Goal: Task Accomplishment & Management: Manage account settings

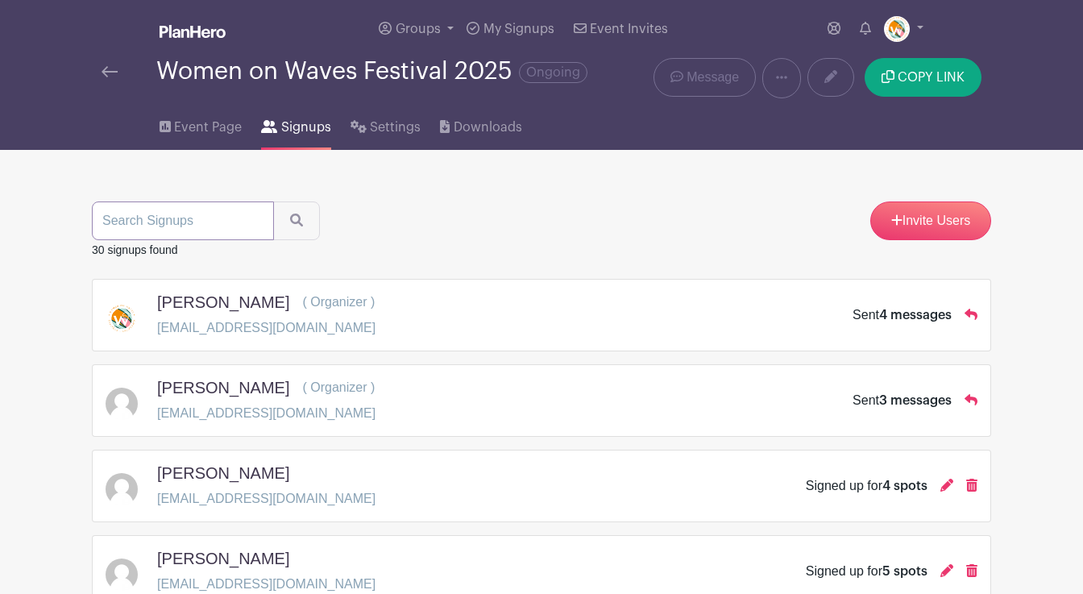
click at [137, 217] on input "search" at bounding box center [183, 220] width 182 height 39
type input "[PERSON_NAME]"
click at [273, 201] on button "submit" at bounding box center [296, 220] width 47 height 39
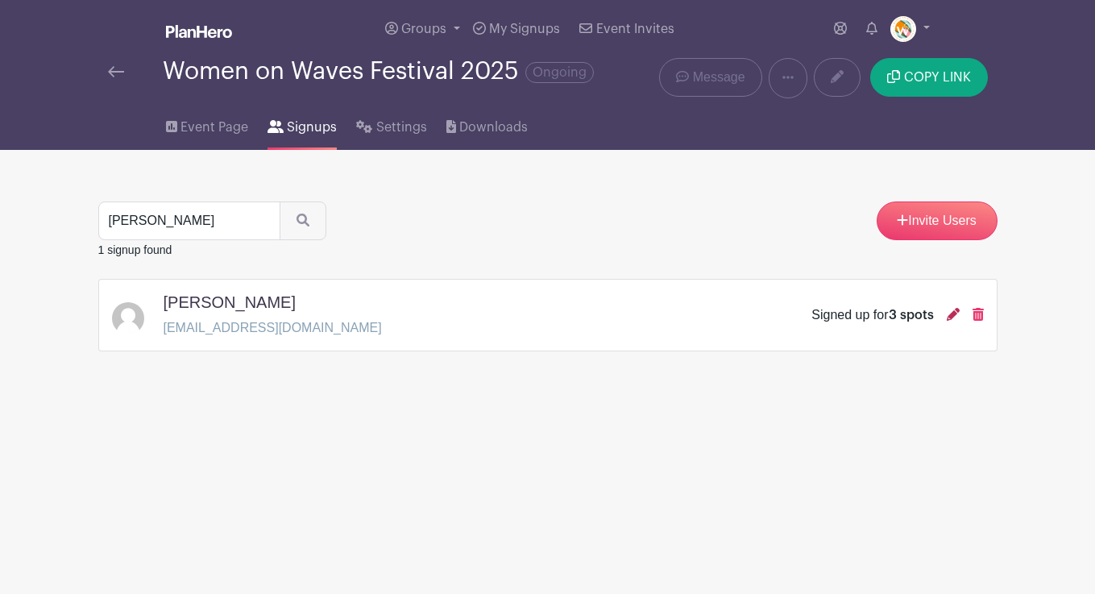
click at [949, 317] on icon at bounding box center [953, 314] width 13 height 13
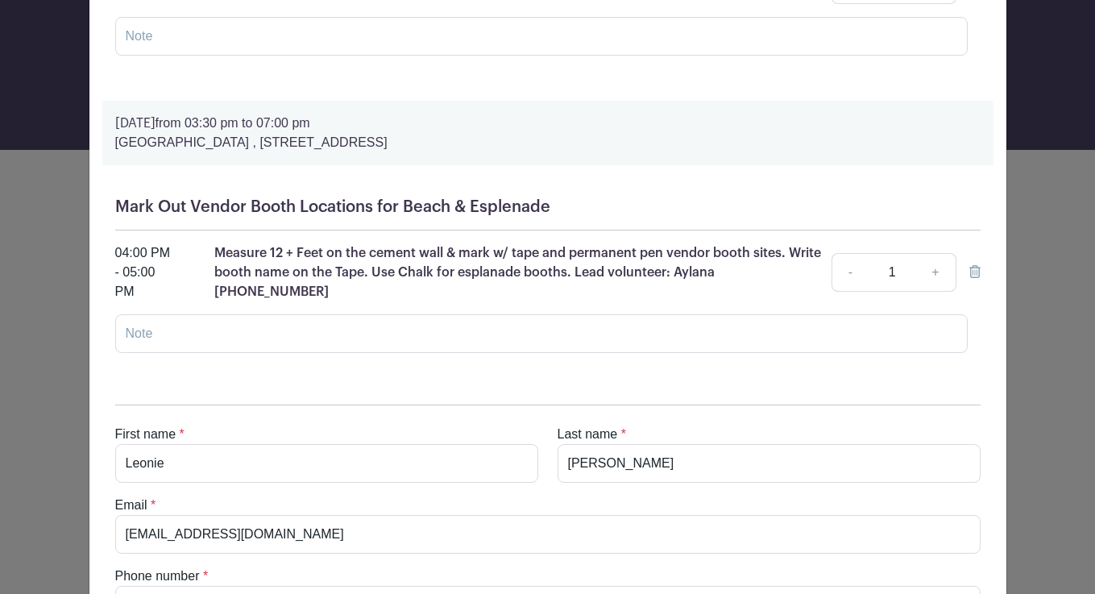
scroll to position [581, 0]
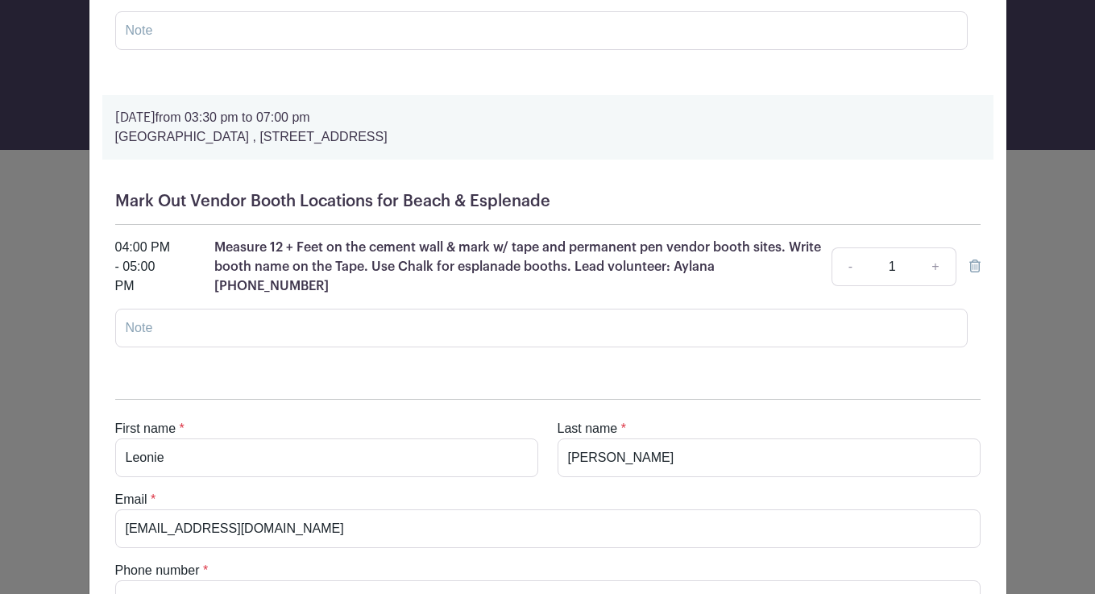
click at [969, 267] on icon at bounding box center [974, 265] width 11 height 13
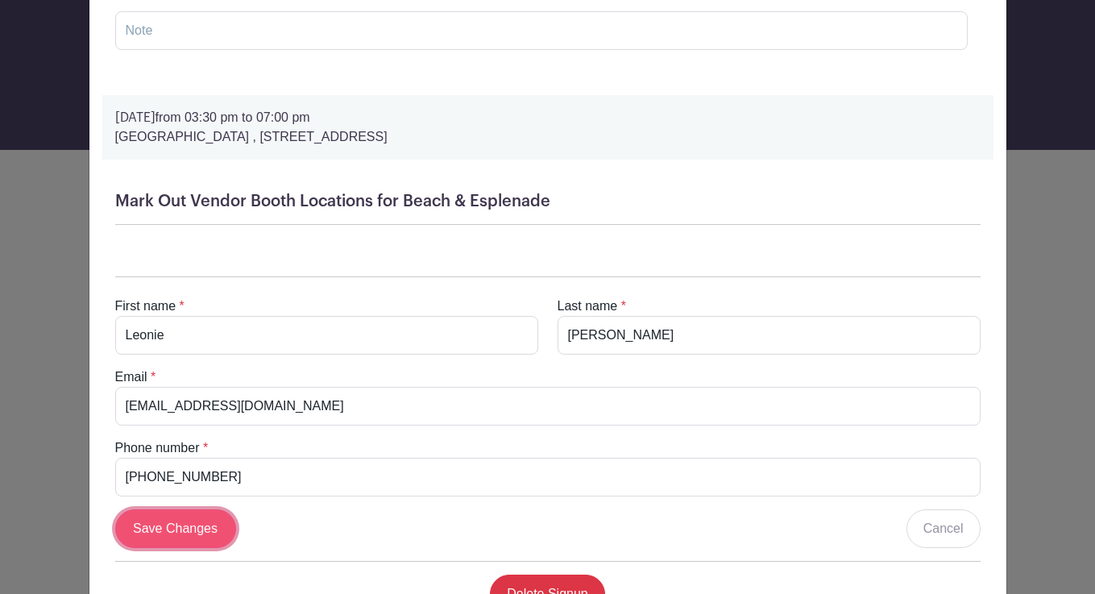
click at [201, 521] on input "Save Changes" at bounding box center [175, 528] width 121 height 39
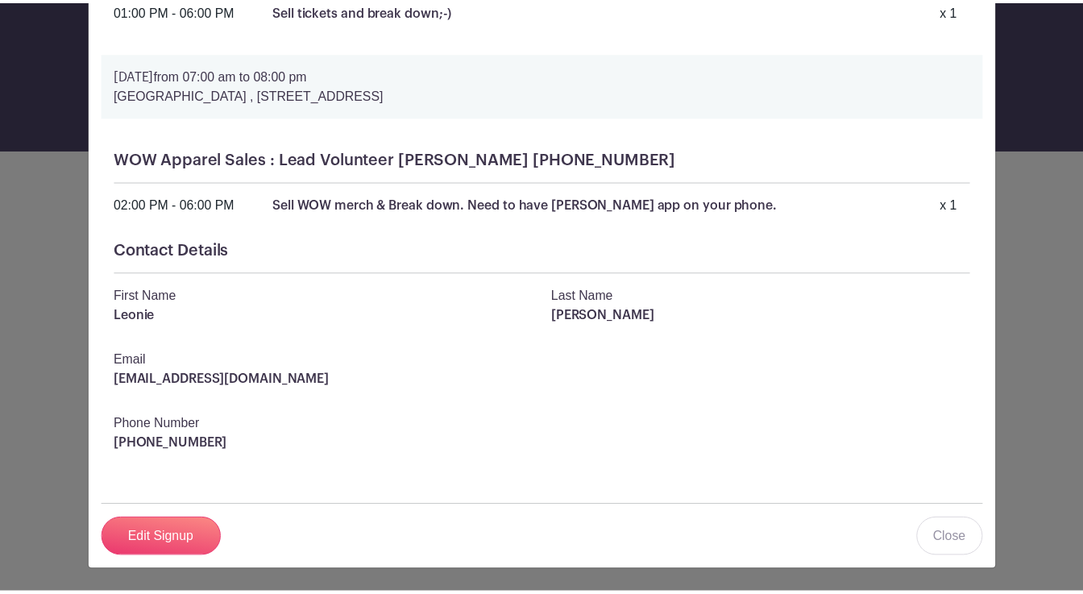
scroll to position [0, 0]
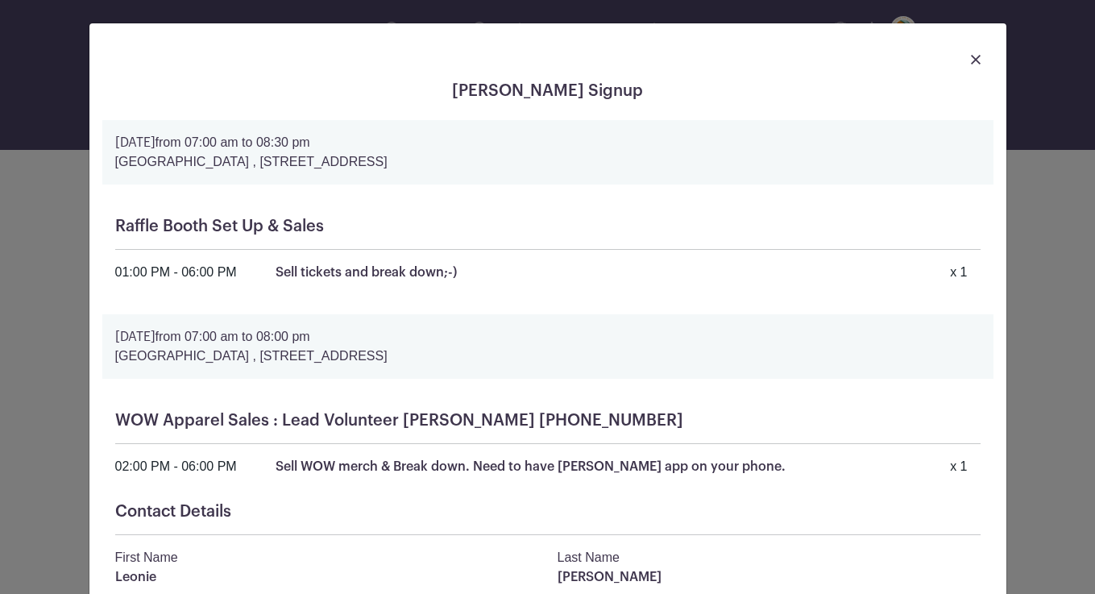
click at [971, 59] on img at bounding box center [976, 60] width 10 height 10
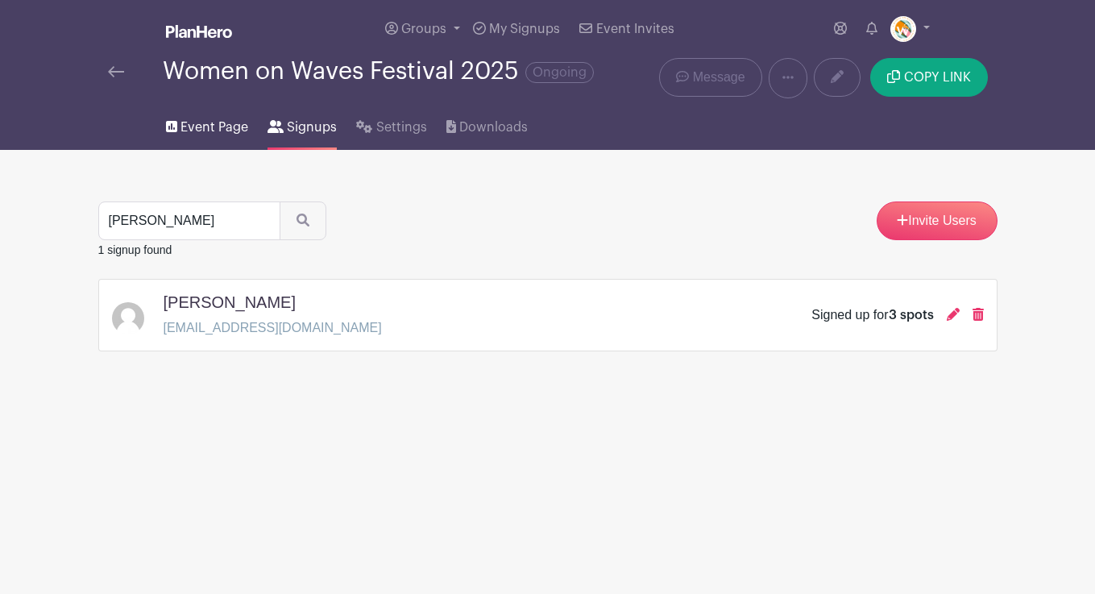
click at [209, 130] on span "Event Page" at bounding box center [214, 127] width 68 height 19
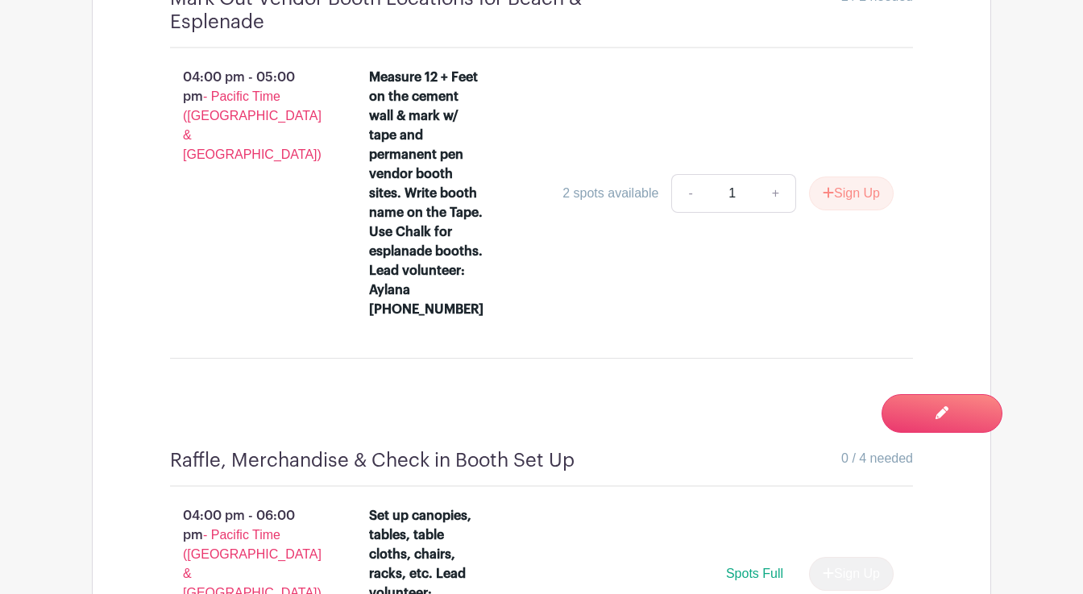
scroll to position [1870, 0]
